Goal: Task Accomplishment & Management: Use online tool/utility

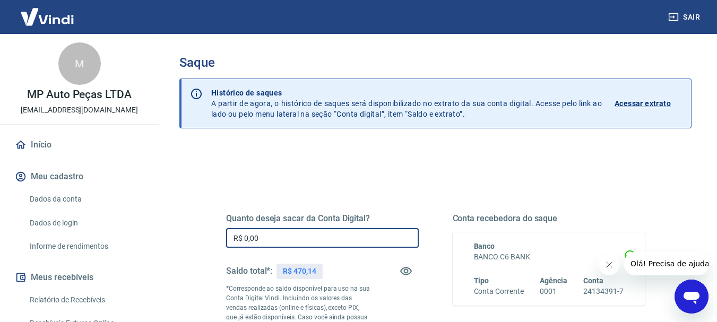
click at [307, 246] on input "R$ 0,00" at bounding box center [322, 238] width 193 height 20
click at [307, 245] on input "R$ 0,00" at bounding box center [322, 238] width 193 height 20
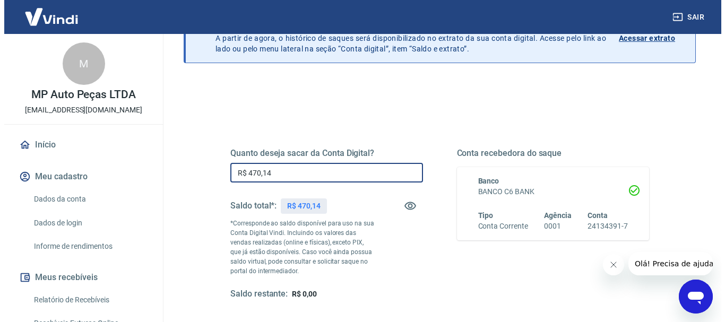
scroll to position [159, 0]
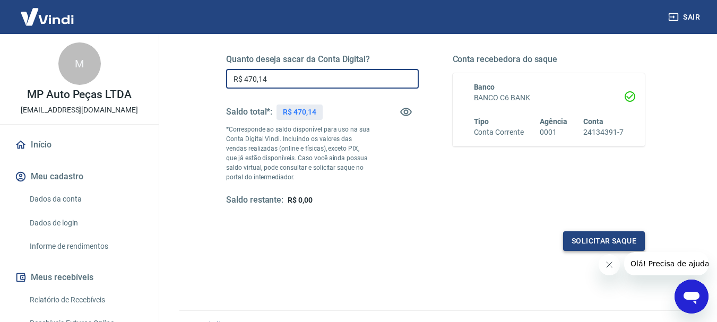
type input "R$ 470,14"
click at [598, 242] on button "Solicitar saque" at bounding box center [604, 242] width 82 height 20
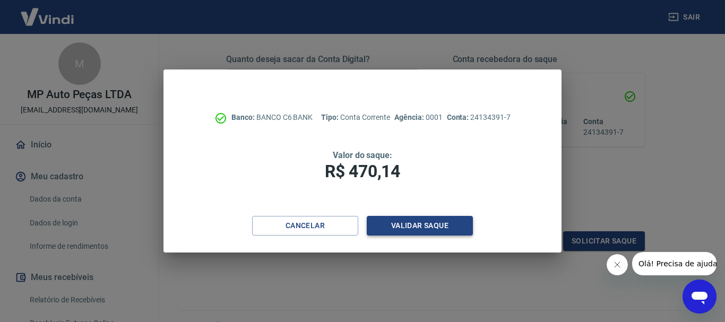
click at [408, 222] on button "Validar saque" at bounding box center [420, 226] width 106 height 20
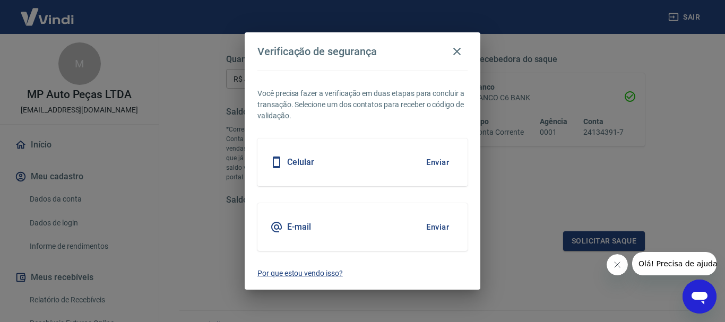
click at [440, 227] on button "Enviar" at bounding box center [438, 227] width 35 height 22
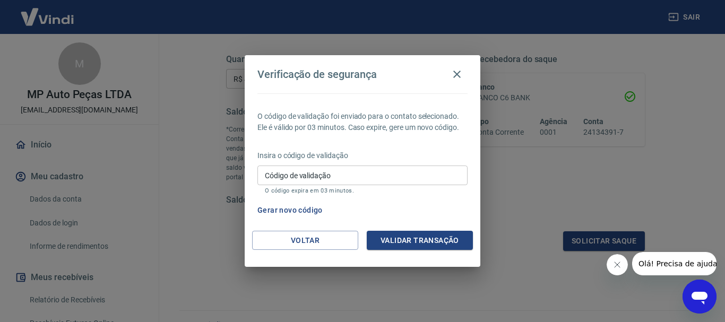
click at [322, 166] on input "Código de validação" at bounding box center [363, 176] width 210 height 20
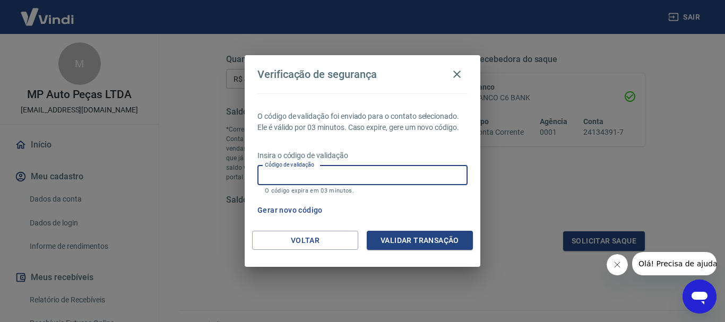
paste input "135710"
type input "135710"
click at [403, 239] on button "Validar transação" at bounding box center [420, 241] width 106 height 20
